Goal: Task Accomplishment & Management: Manage account settings

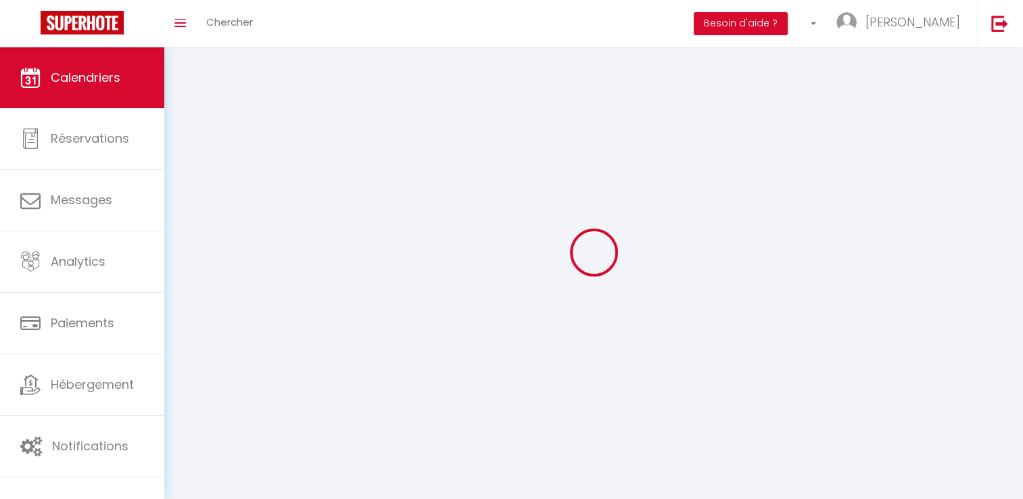
select select
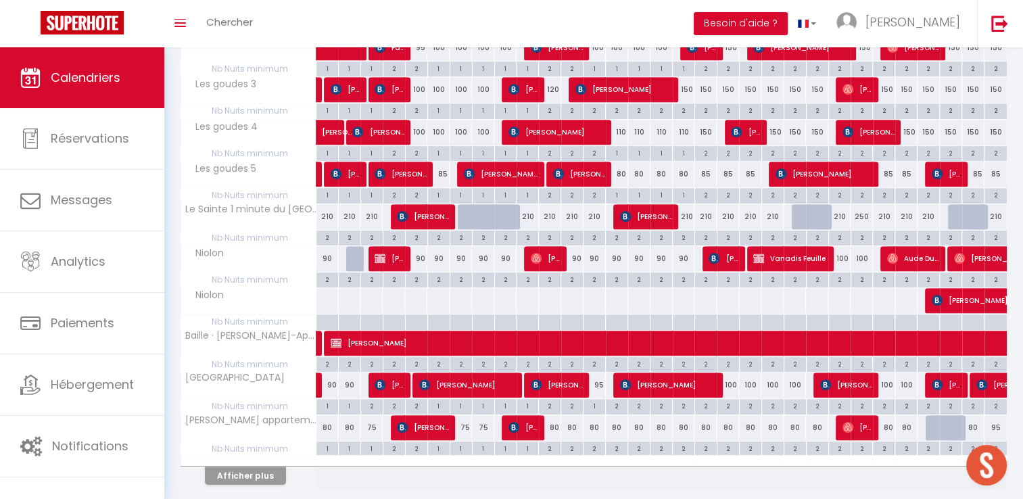
scroll to position [676, 0]
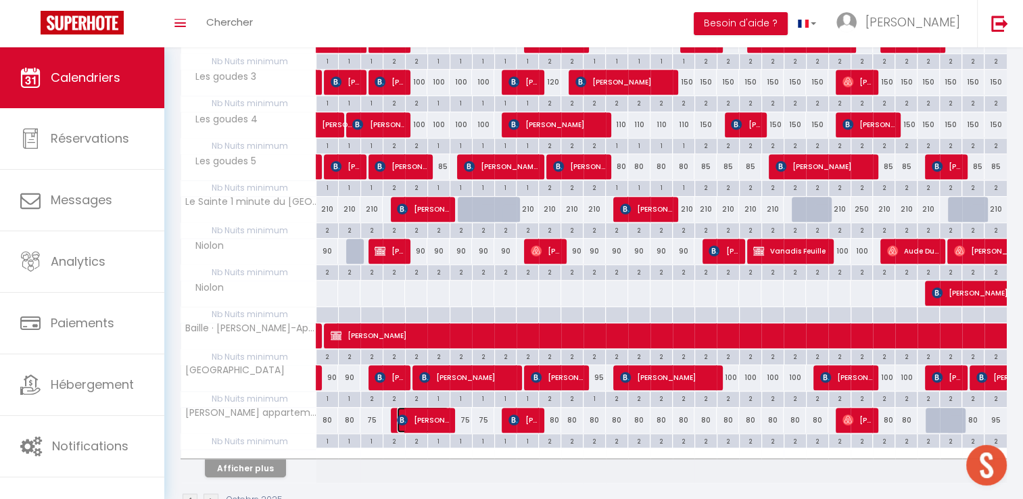
click at [419, 407] on span "[PERSON_NAME]" at bounding box center [423, 420] width 52 height 26
select select "OK"
select select "KO"
select select "0"
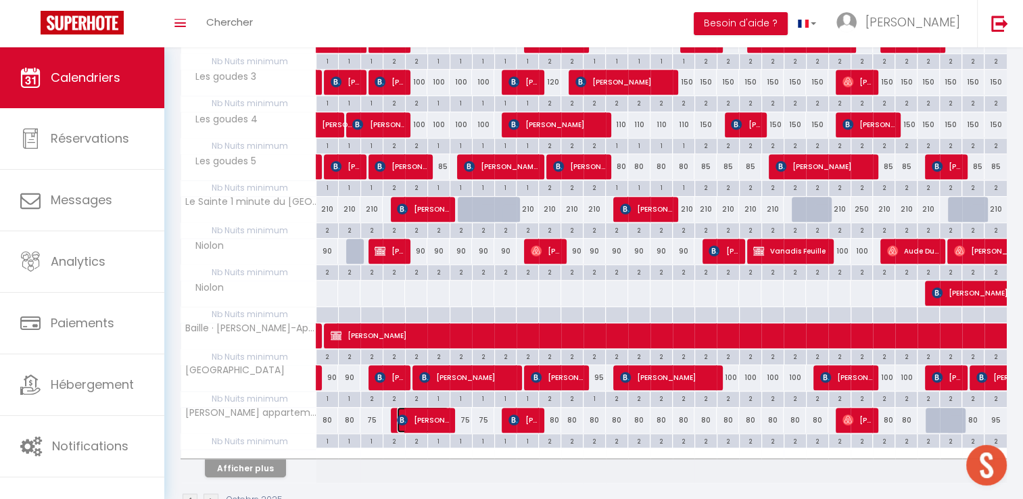
select select "1"
select select
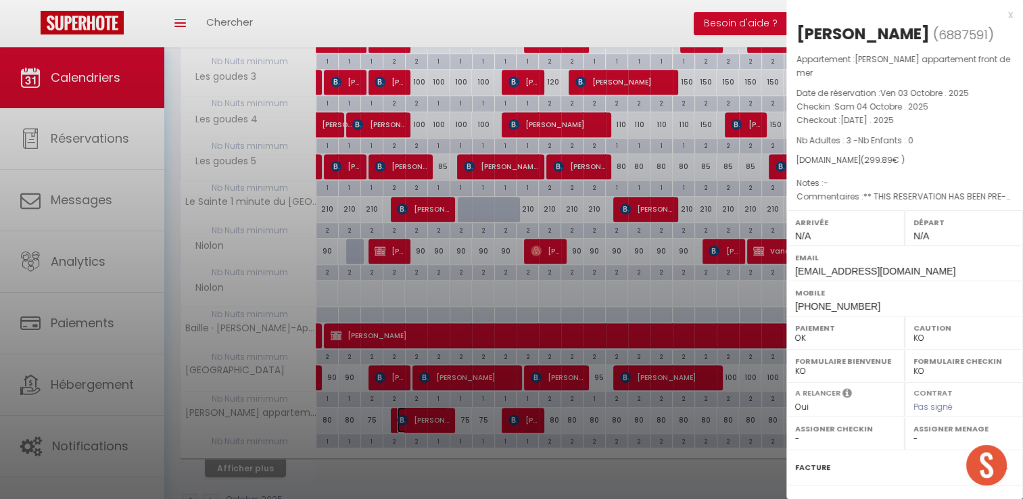
select select "15713"
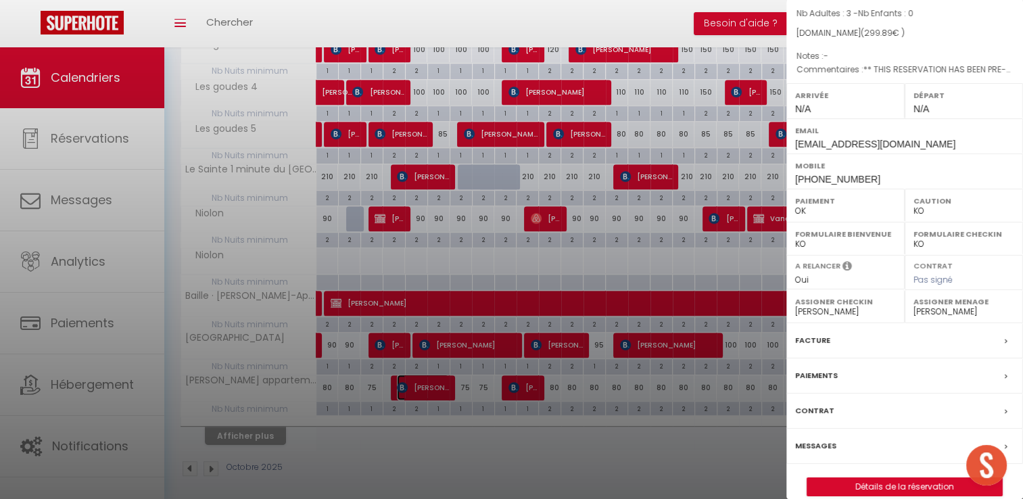
scroll to position [142, 0]
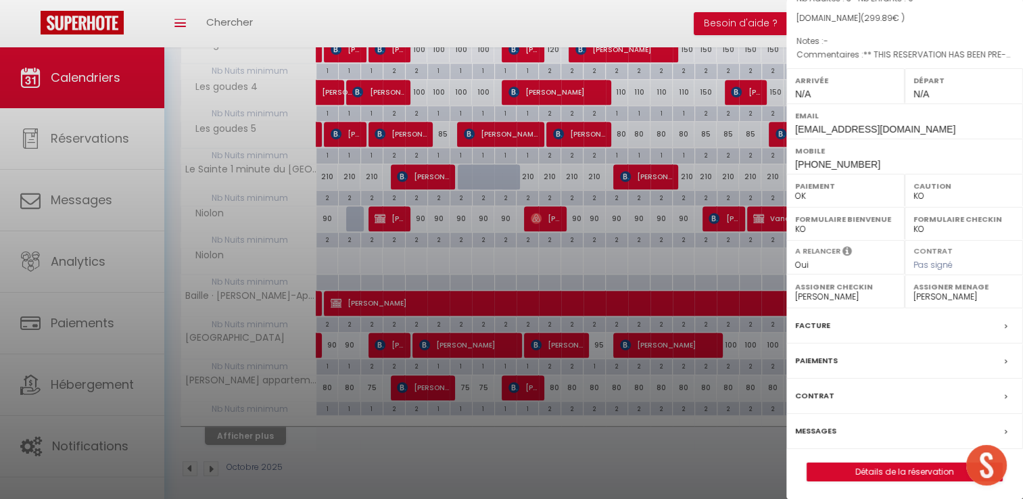
click at [809, 320] on label "Facture" at bounding box center [812, 326] width 35 height 14
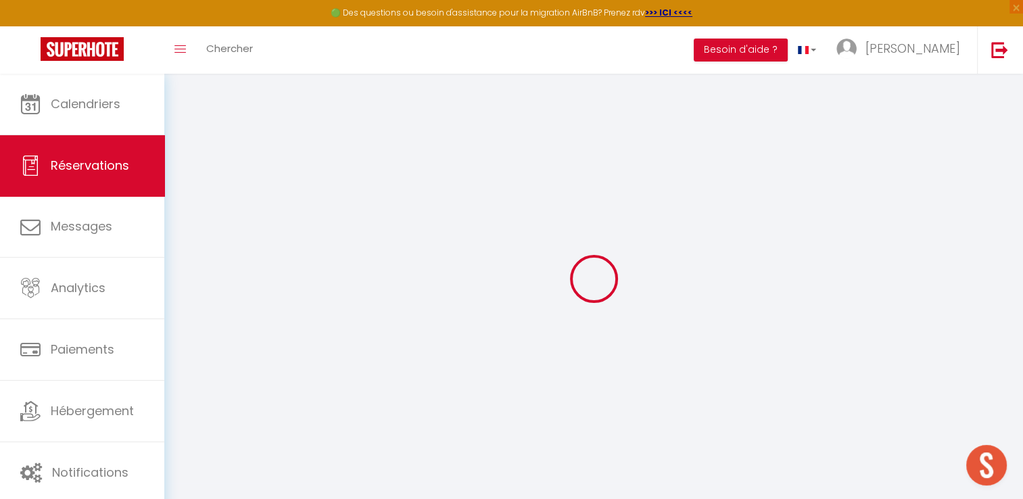
select select "cleaning"
select select "taxes"
select select
checkbox input "false"
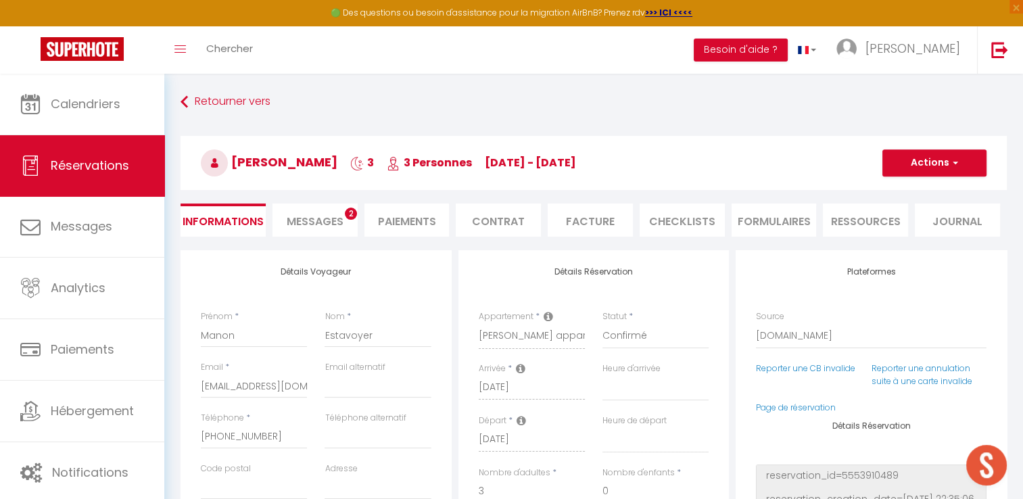
select select
checkbox input "false"
type textarea "** THIS RESERVATION HAS BEEN PRE-PAID ** BOOKING NOTE : Payment charge is EUR 4…"
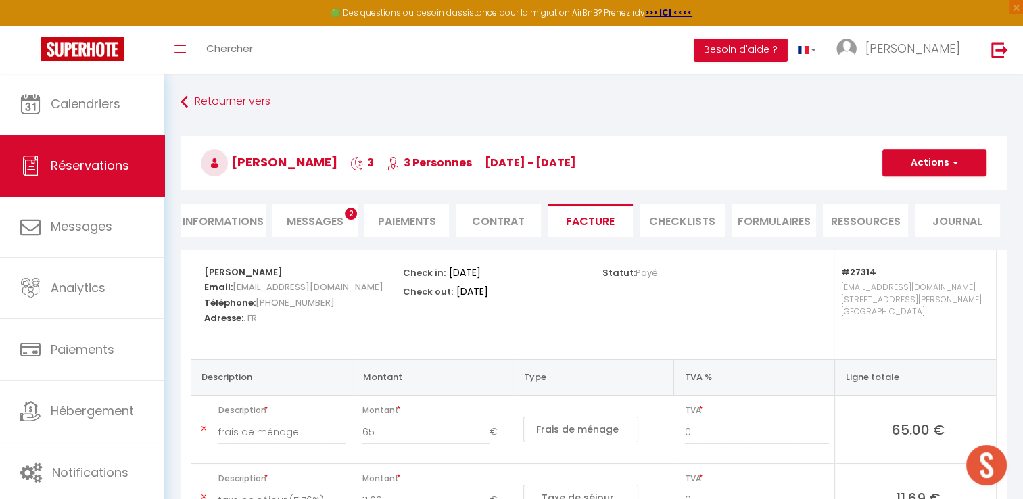
scroll to position [68, 0]
